Goal: Task Accomplishment & Management: Use online tool/utility

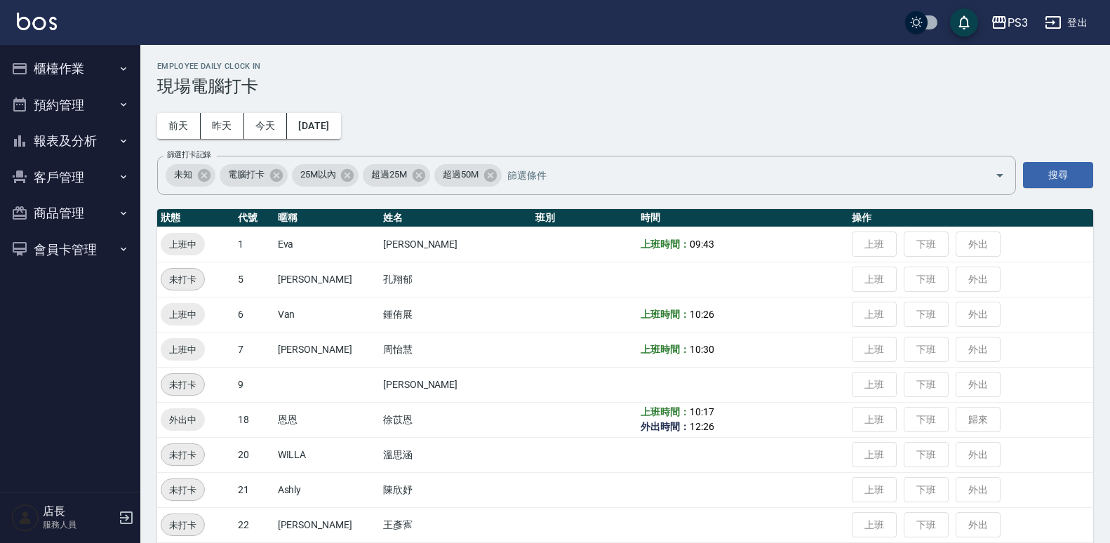
click at [104, 48] on ul "櫃檯作業 打帳單 帳單列表 現金收支登錄 材料自購登錄 每日結帳 排班表 現場電腦打卡 預約管理 預約管理 單日預約紀錄 單週預約紀錄 報表及分析 報表目錄 …" at bounding box center [70, 159] width 129 height 228
click at [80, 59] on button "櫃檯作業" at bounding box center [70, 69] width 129 height 36
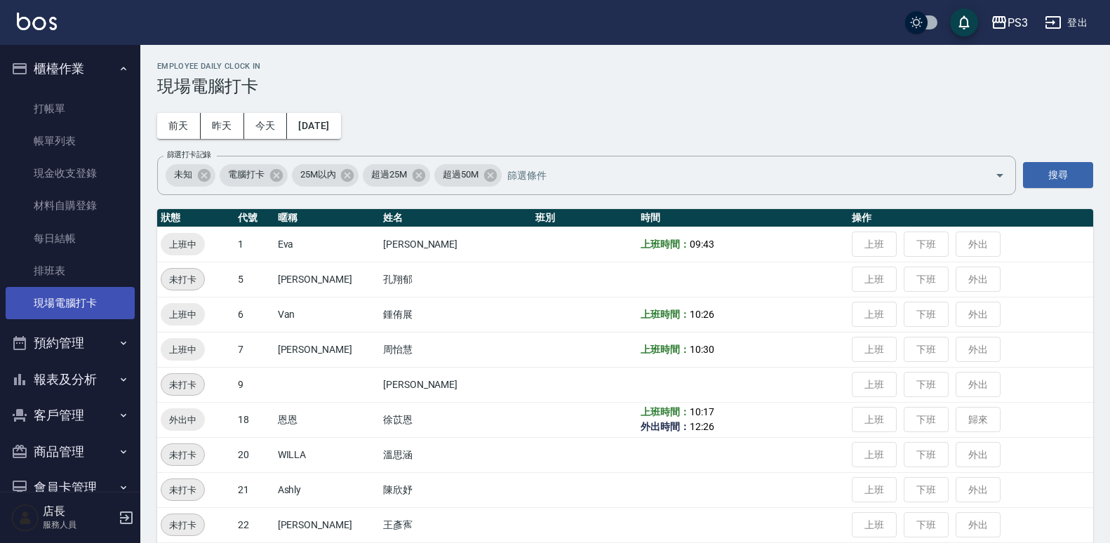
click at [53, 304] on link "現場電腦打卡" at bounding box center [70, 303] width 129 height 32
click at [340, 114] on button "[DATE]" at bounding box center [313, 126] width 53 height 26
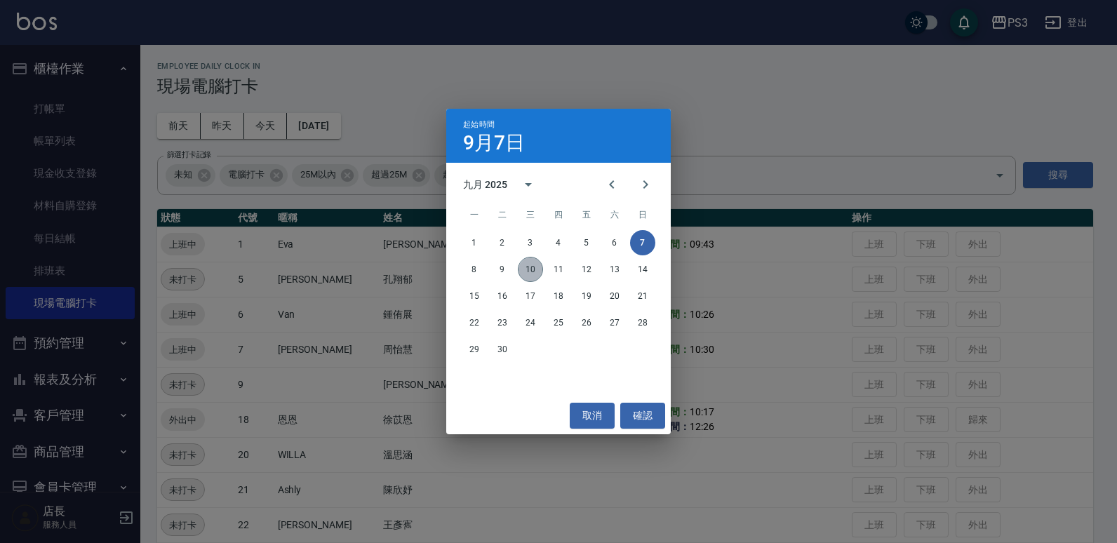
click at [537, 267] on button "10" at bounding box center [530, 269] width 25 height 25
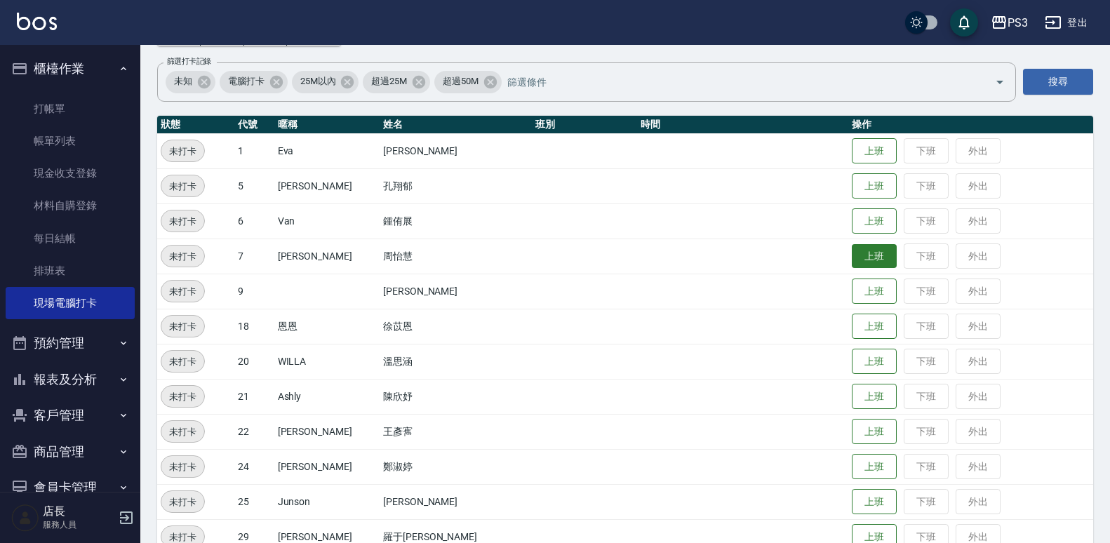
scroll to position [157, 0]
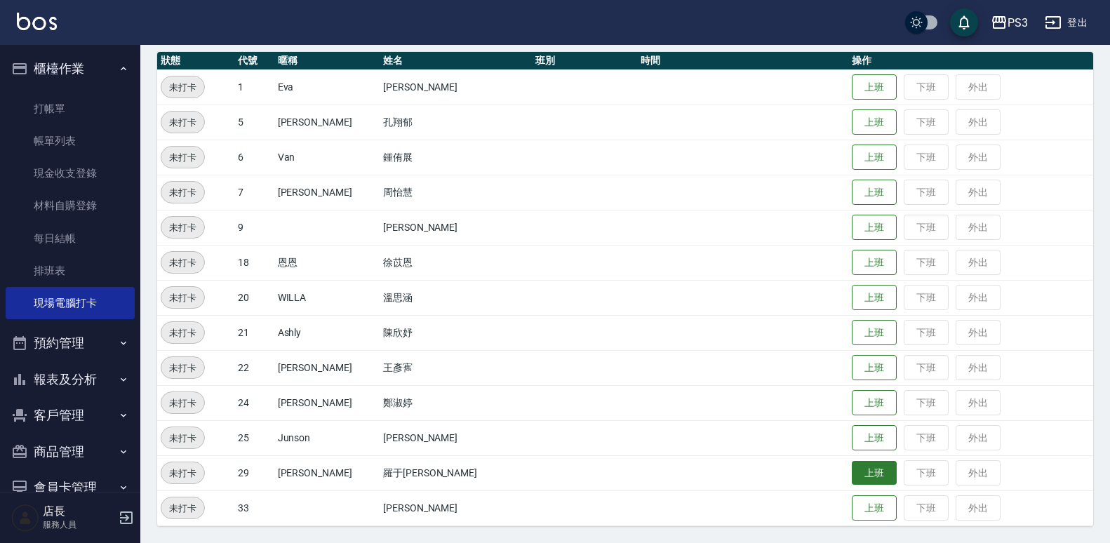
click at [852, 474] on button "上班" at bounding box center [874, 473] width 45 height 25
click at [725, 206] on td at bounding box center [742, 192] width 211 height 35
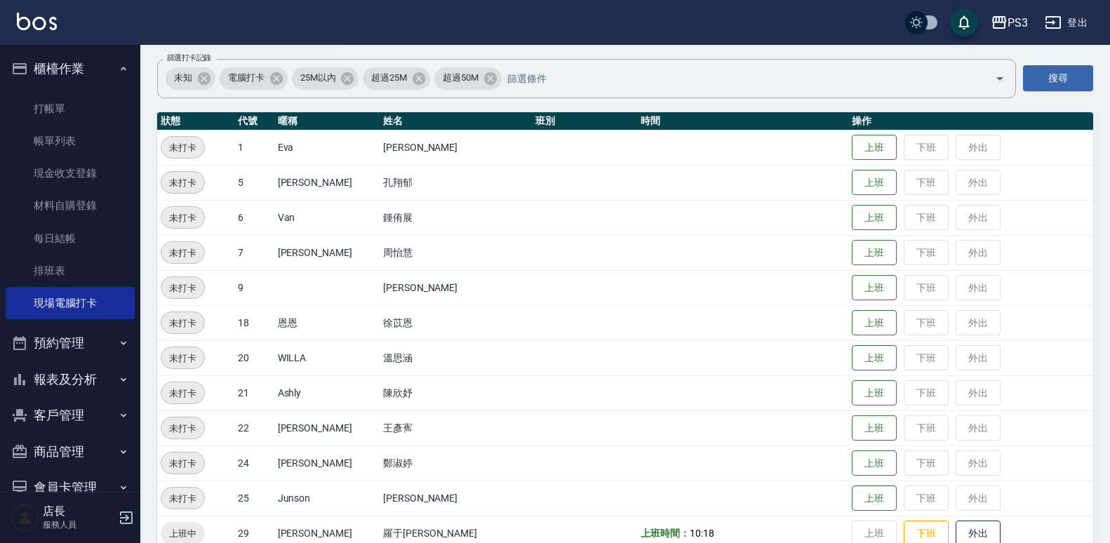
scroll to position [93, 0]
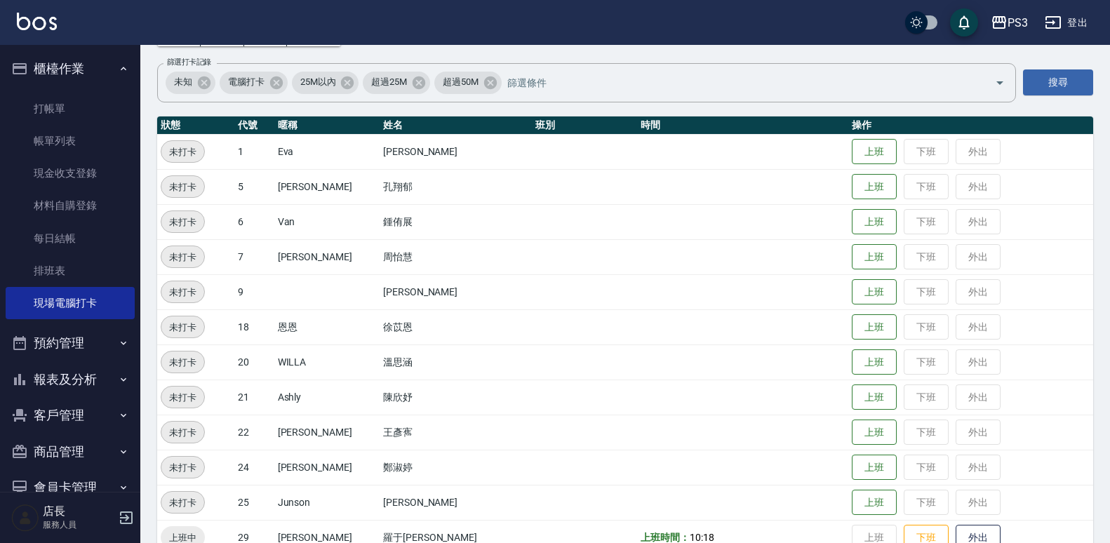
click at [677, 407] on td at bounding box center [742, 396] width 211 height 35
click at [673, 415] on td at bounding box center [742, 432] width 211 height 35
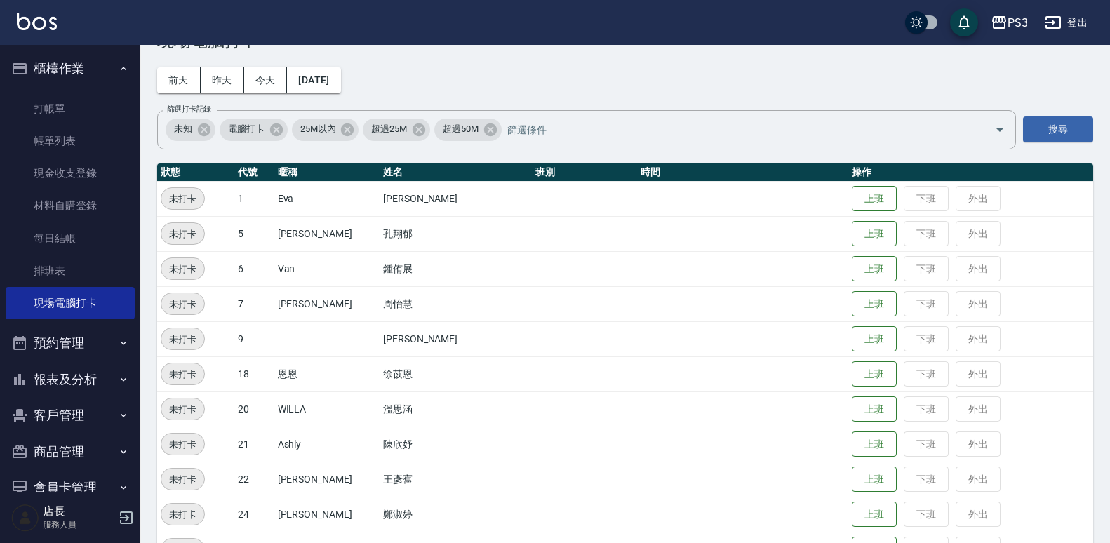
scroll to position [0, 0]
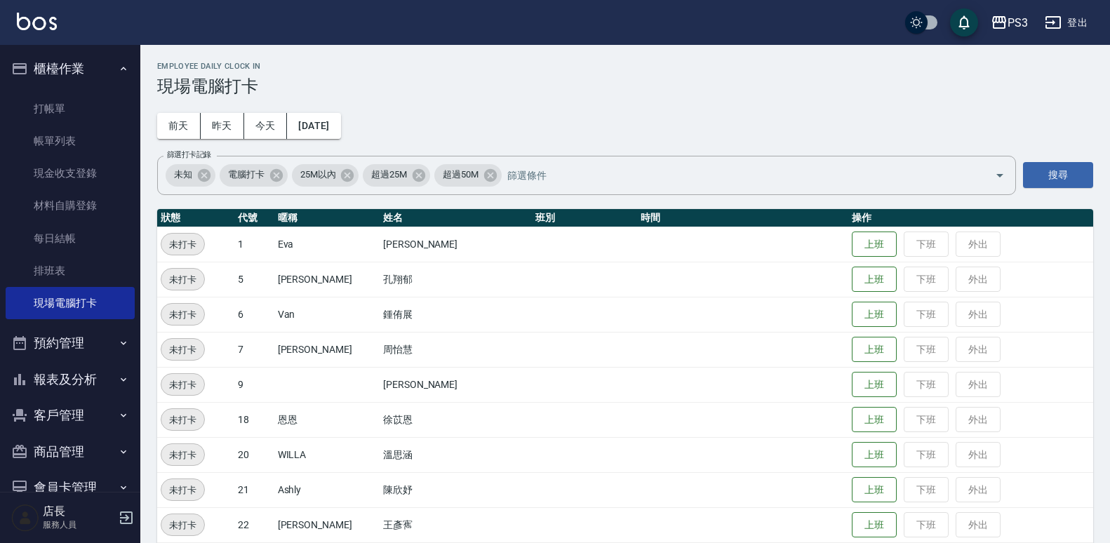
click at [637, 405] on td at bounding box center [742, 419] width 211 height 35
click at [852, 316] on button "上班" at bounding box center [874, 314] width 45 height 25
click at [852, 417] on button "上班" at bounding box center [874, 420] width 45 height 25
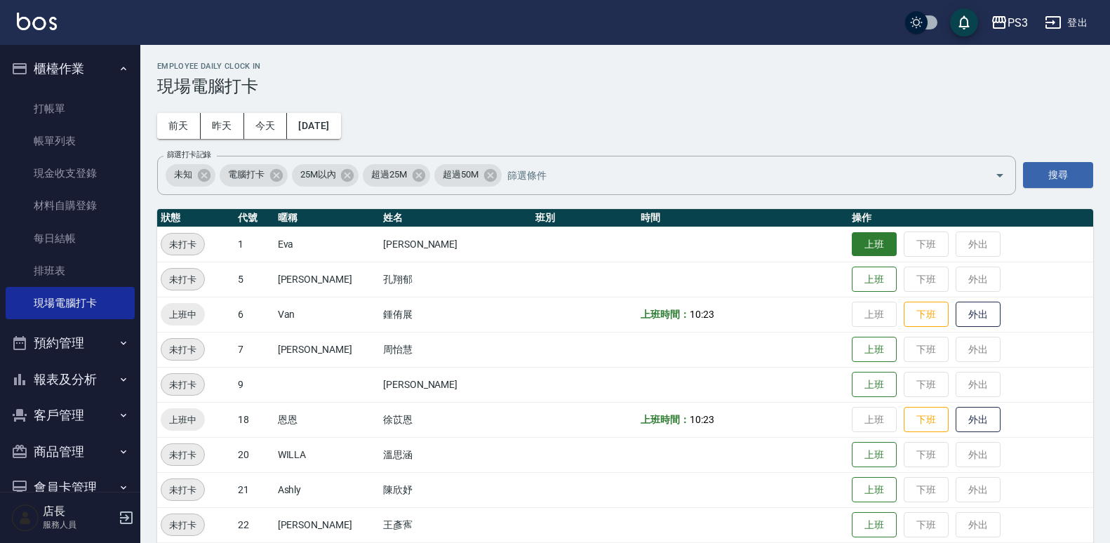
click at [852, 245] on button "上班" at bounding box center [874, 244] width 45 height 25
click at [856, 354] on button "上班" at bounding box center [874, 349] width 45 height 25
